Goal: Check status: Check status

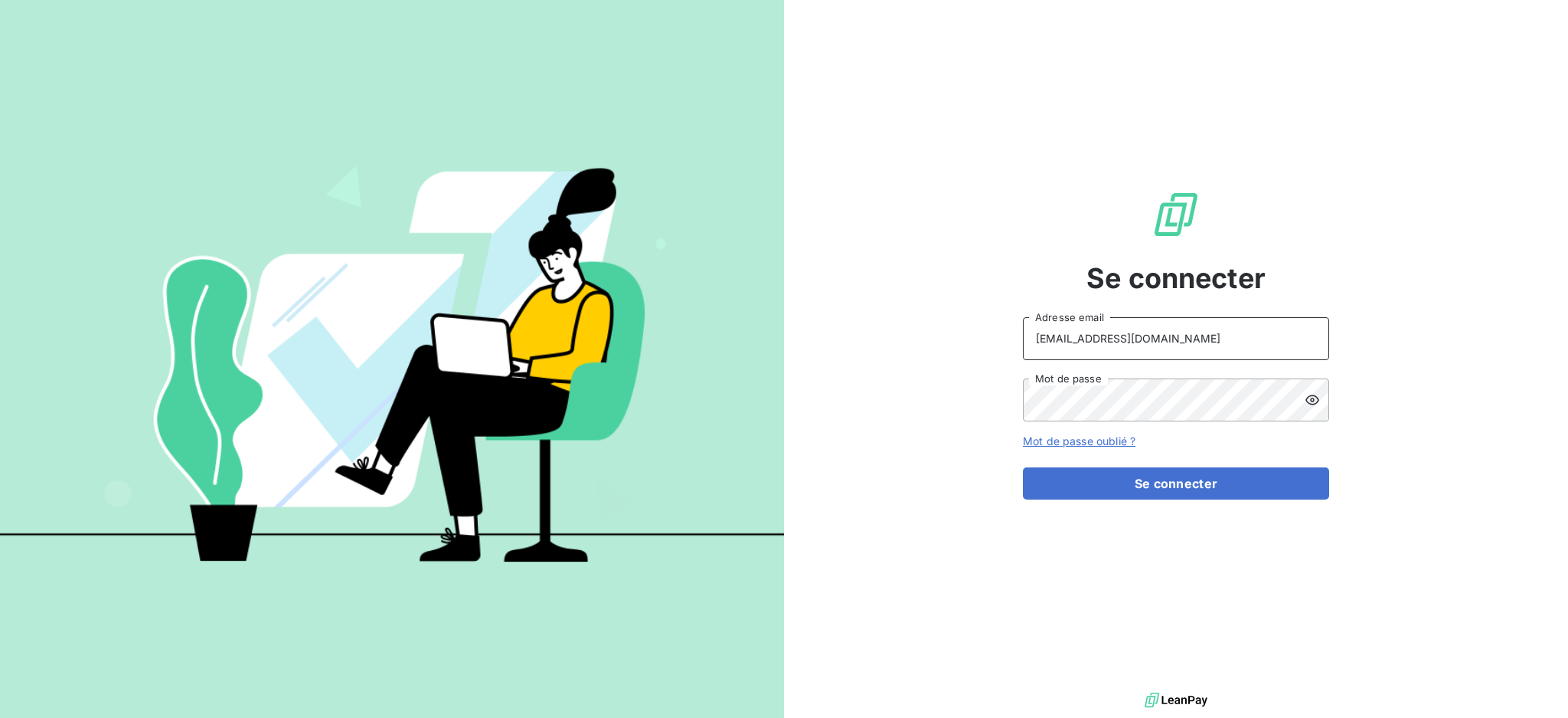
click at [1215, 337] on input "[EMAIL_ADDRESS][DOMAIN_NAME]" at bounding box center [1176, 338] width 306 height 43
type input "[EMAIL_ADDRESS][DOMAIN_NAME]"
click at [1125, 485] on button "Se connecter" at bounding box center [1176, 484] width 306 height 33
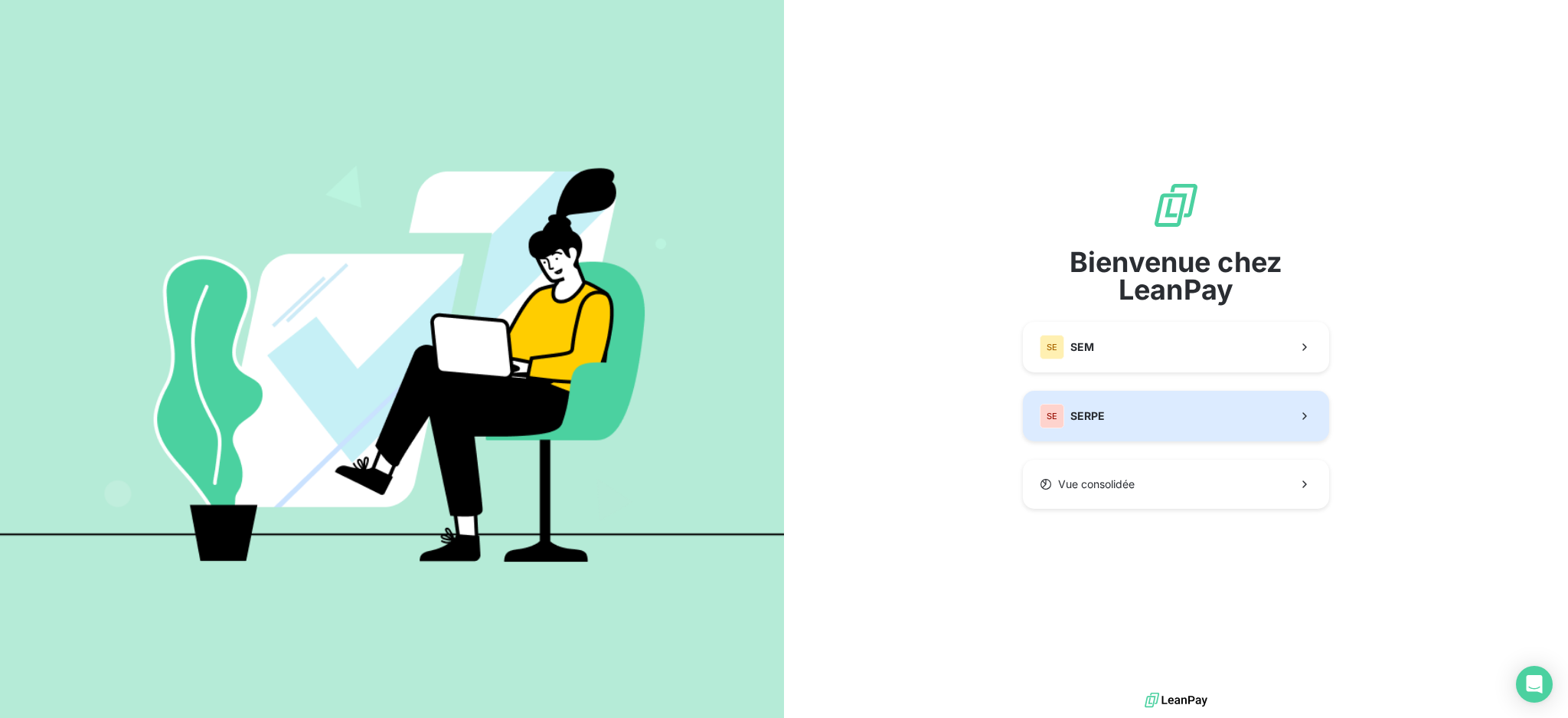
click at [1090, 410] on span "SERPE" at bounding box center [1088, 416] width 35 height 15
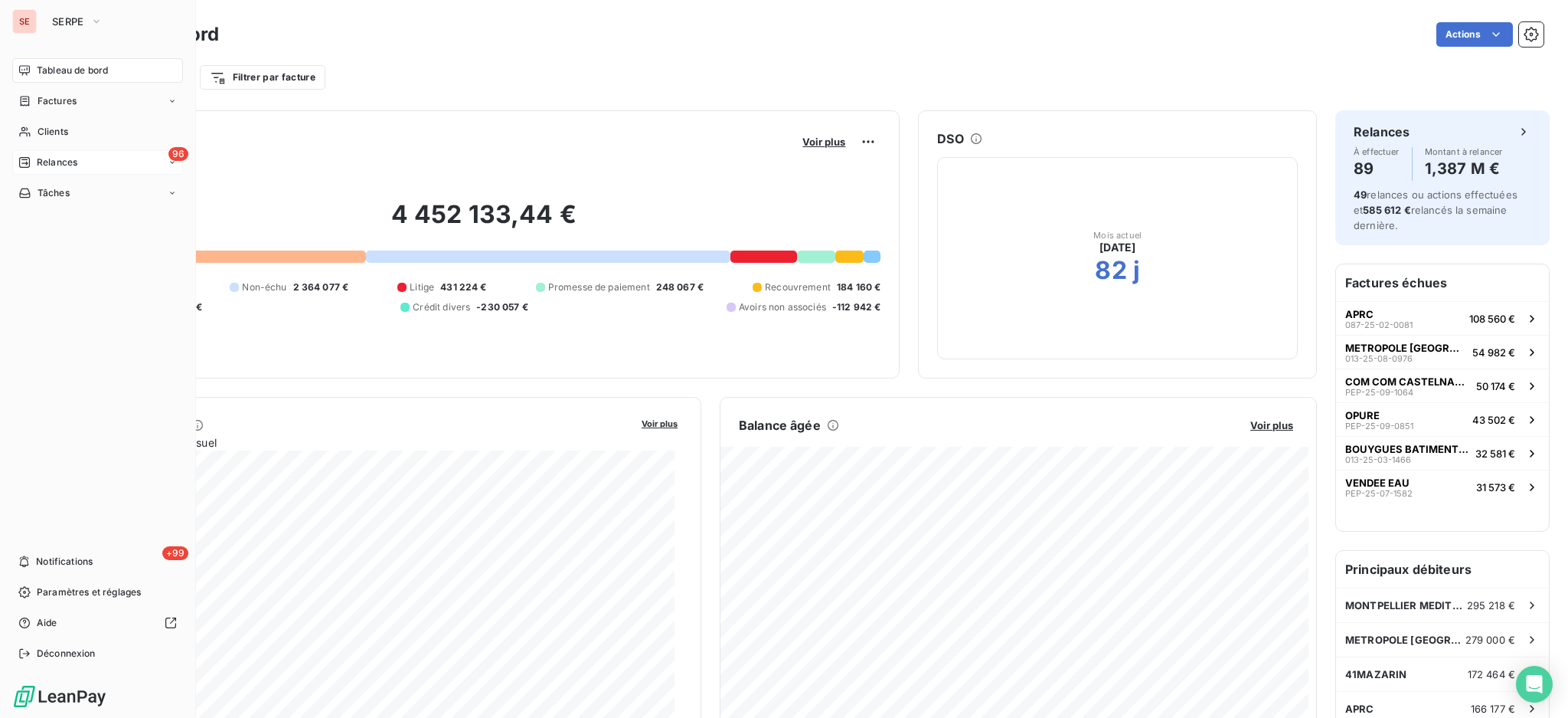
click at [55, 169] on div "96 Relances" at bounding box center [98, 162] width 171 height 25
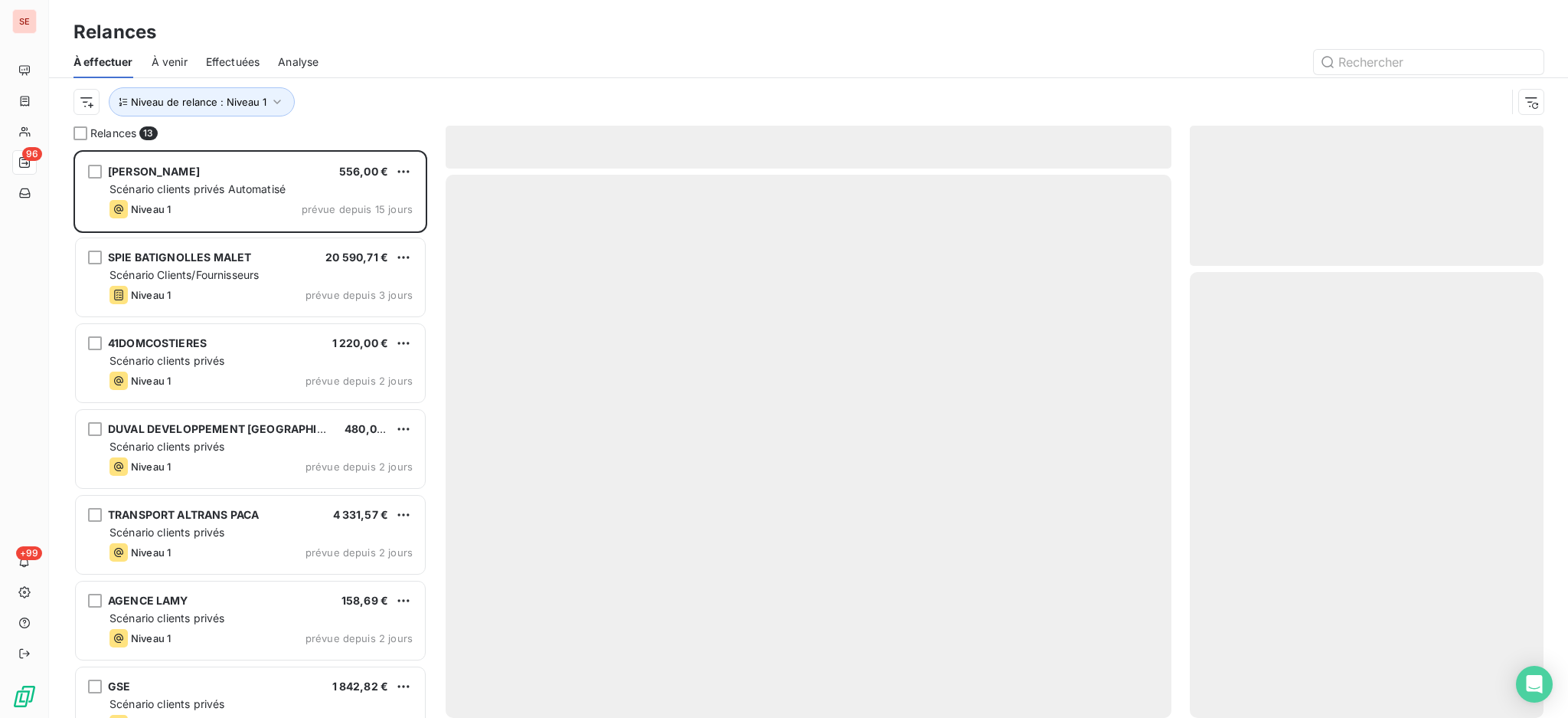
scroll to position [552, 338]
